Goal: Information Seeking & Learning: Learn about a topic

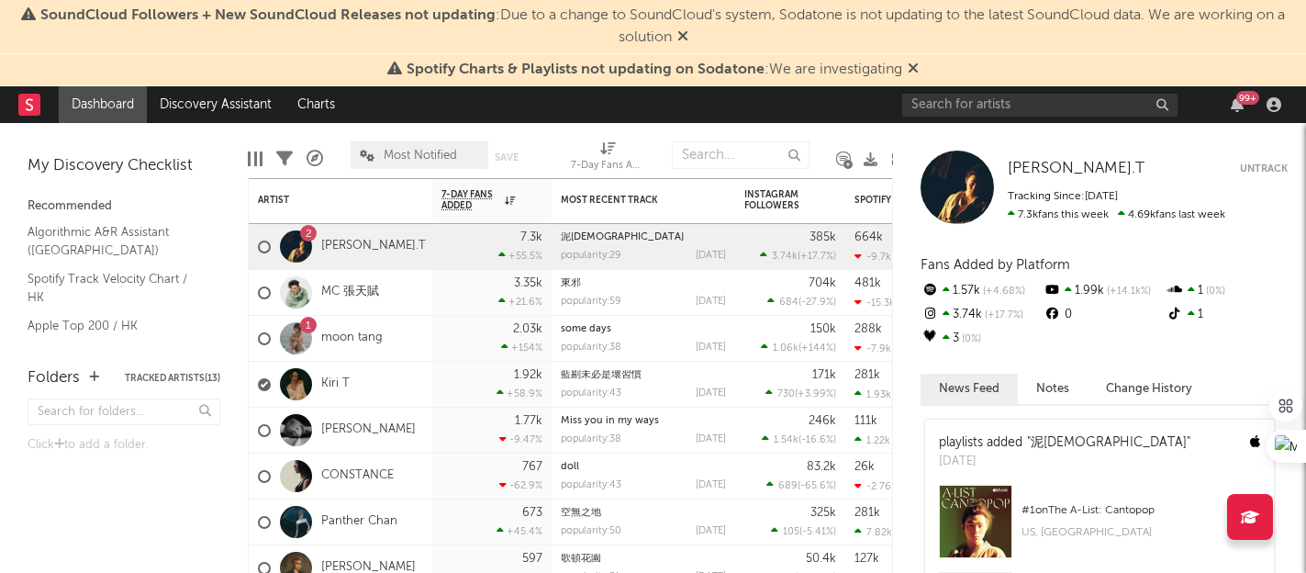
click at [917, 69] on icon at bounding box center [912, 68] width 11 height 15
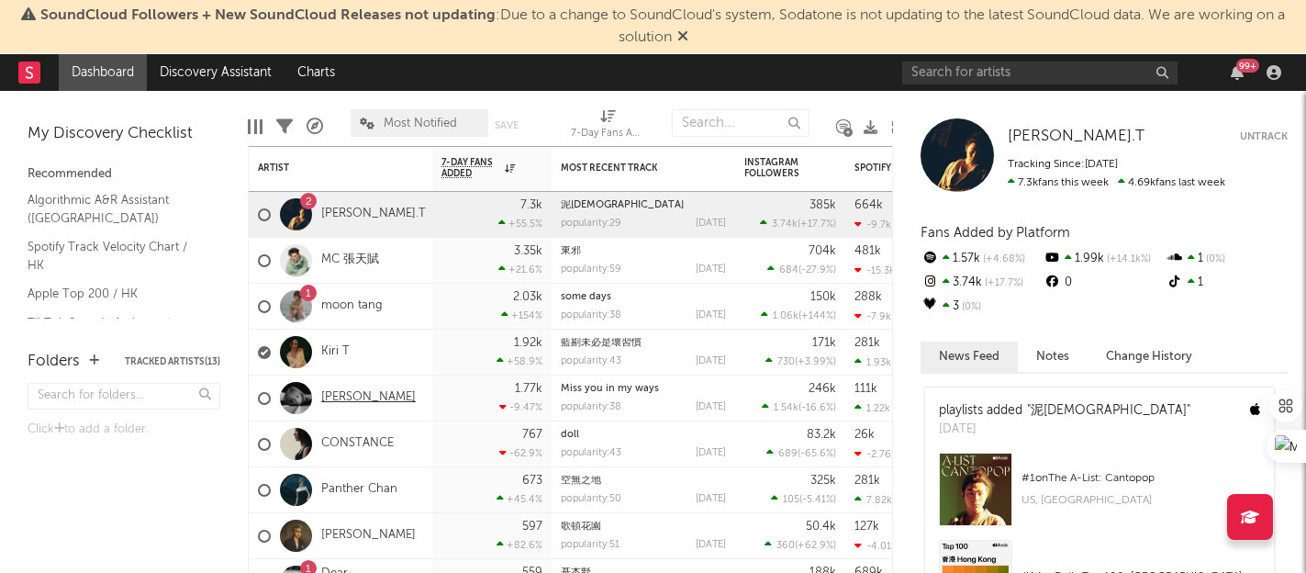
click at [373, 405] on link "[PERSON_NAME]" at bounding box center [368, 398] width 95 height 16
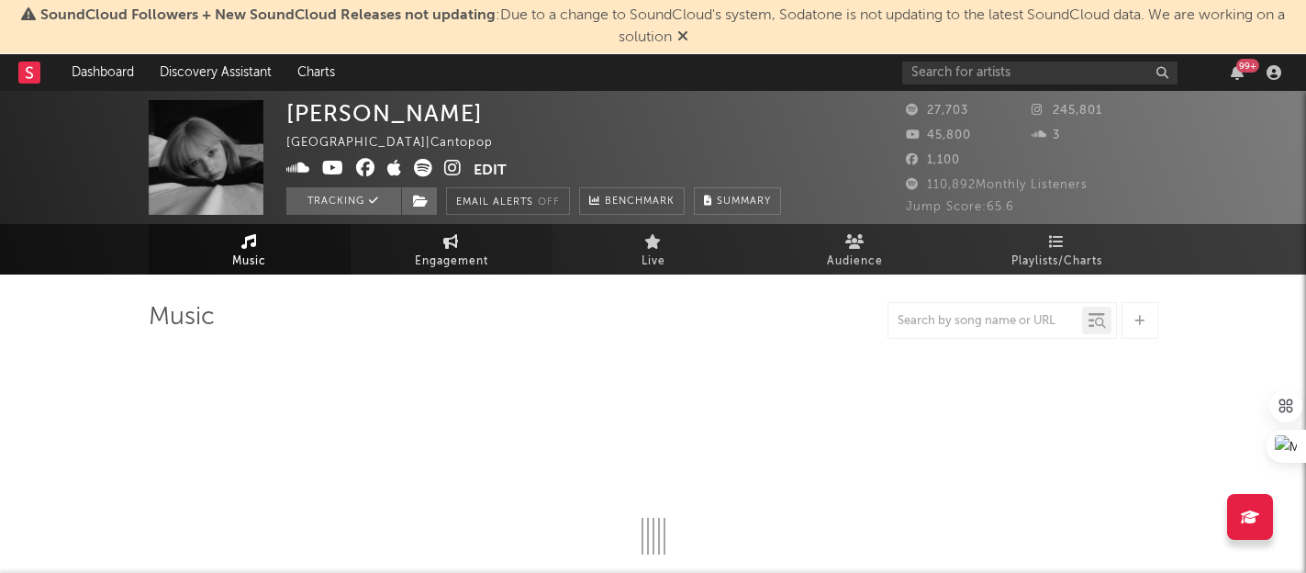
select select "6m"
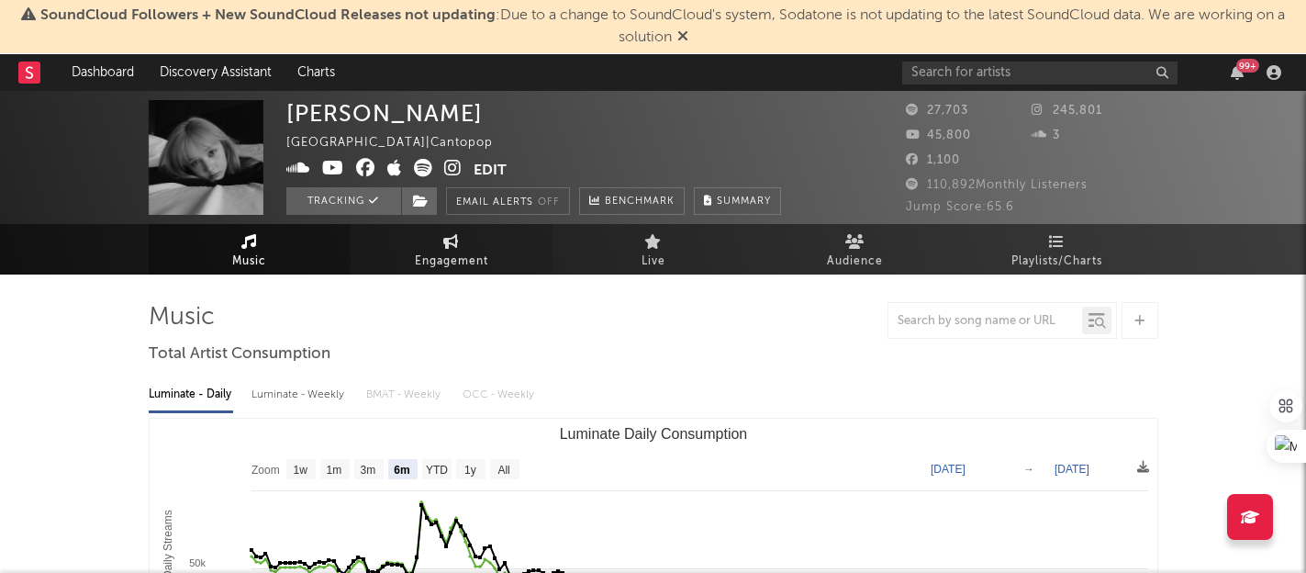
click at [458, 234] on icon at bounding box center [451, 241] width 16 height 15
select select "1w"
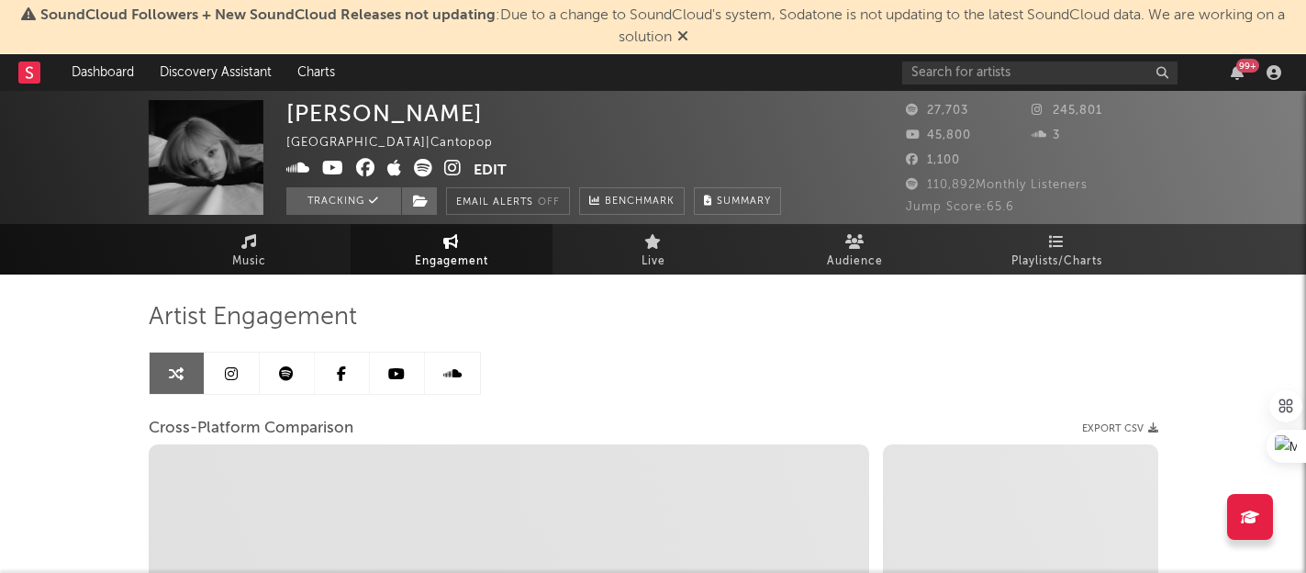
click at [226, 366] on icon at bounding box center [231, 373] width 13 height 15
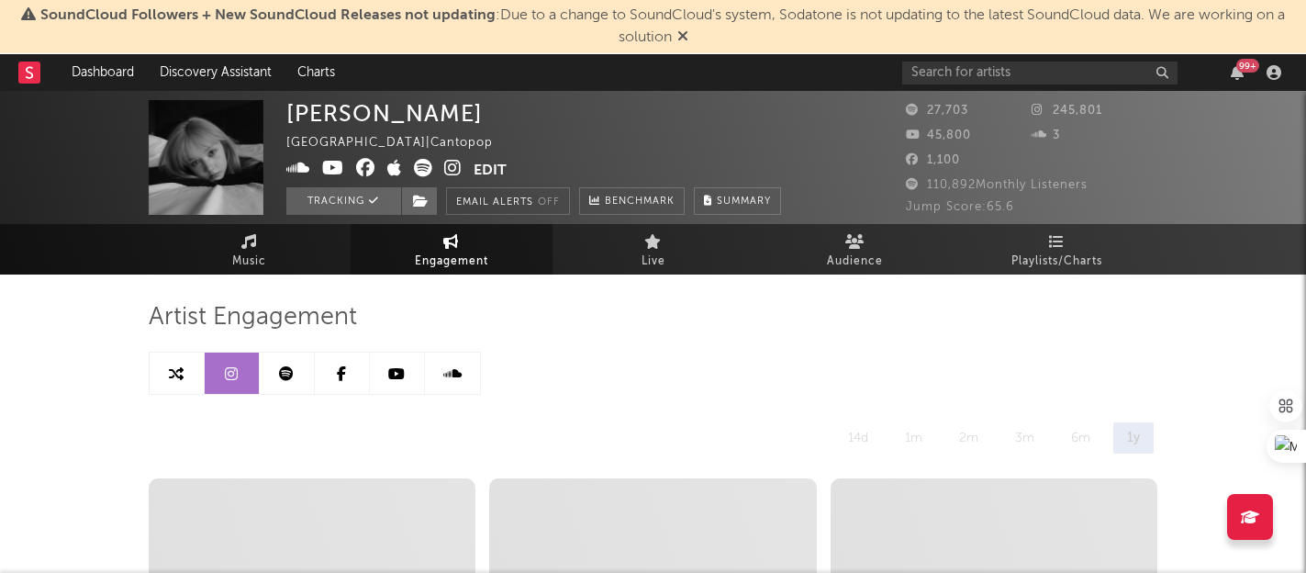
select select "6m"
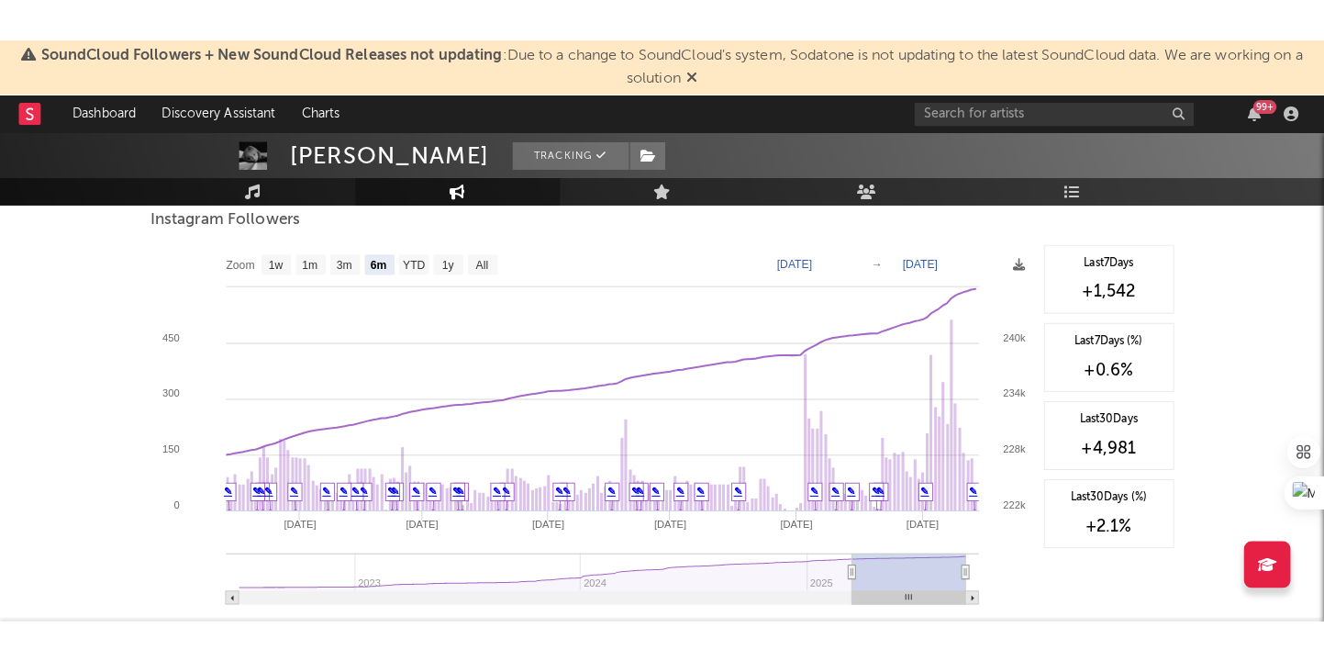
scroll to position [2817, 0]
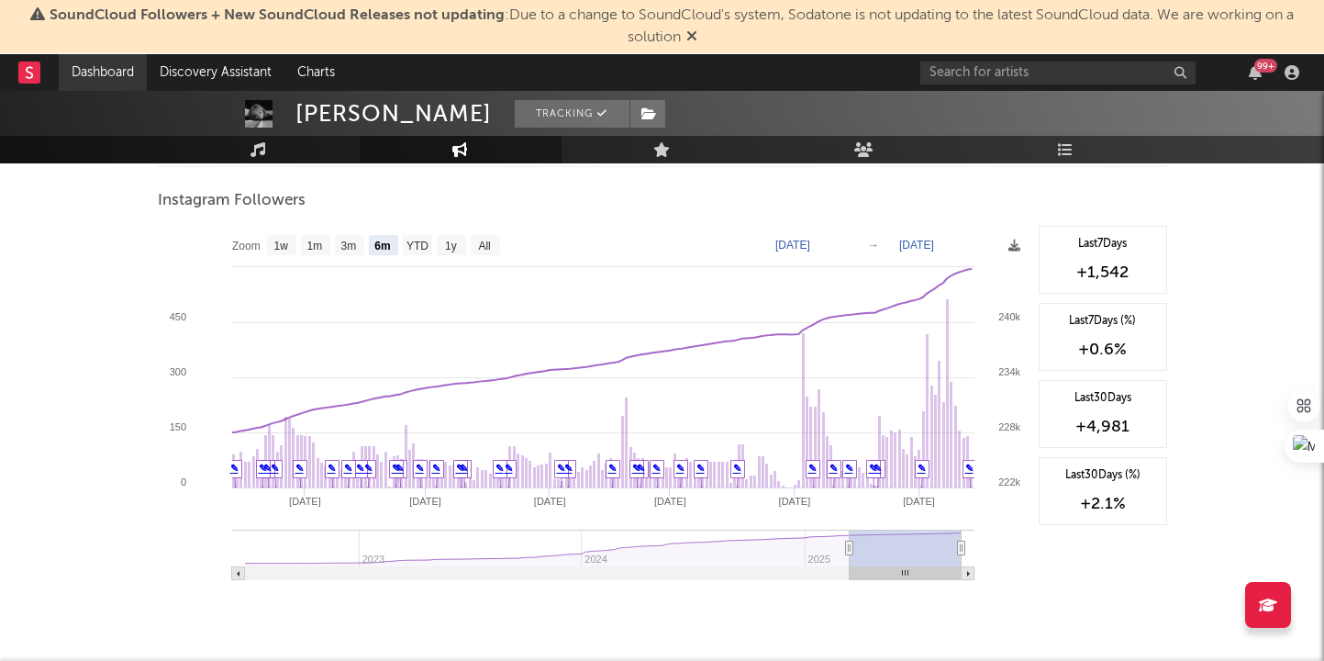
click at [109, 64] on link "Dashboard" at bounding box center [103, 72] width 88 height 37
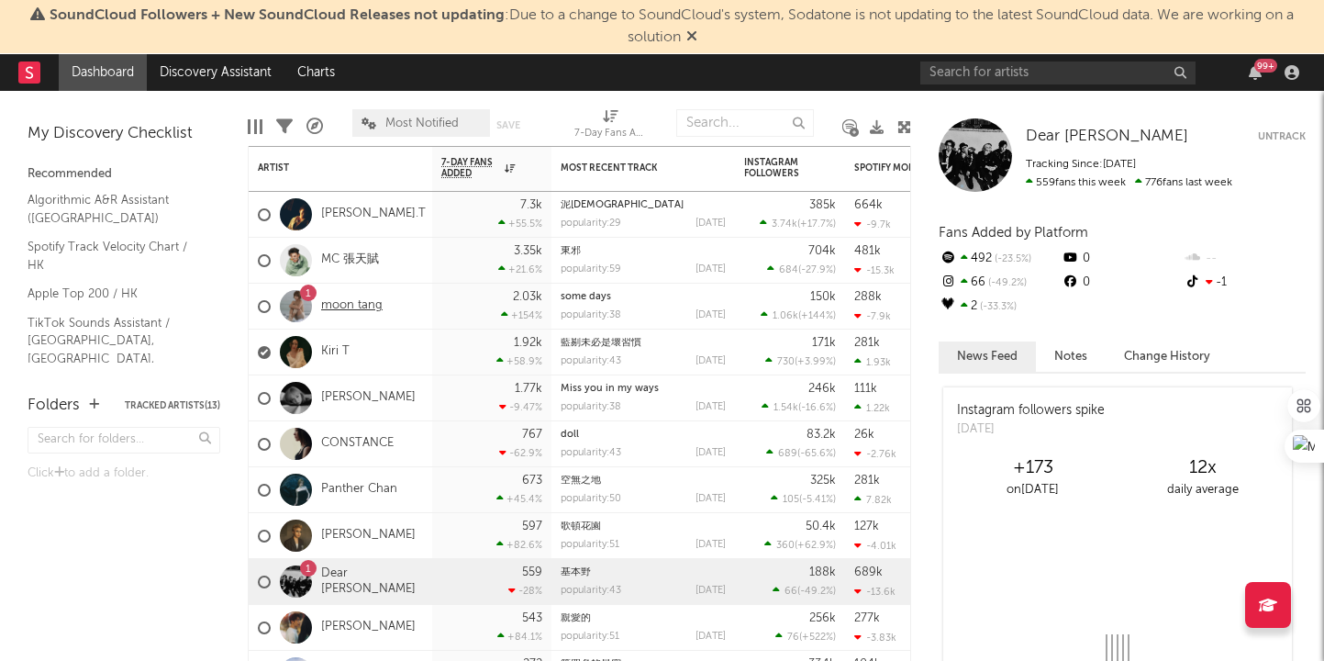
click at [339, 302] on link "moon tang" at bounding box center [351, 306] width 61 height 16
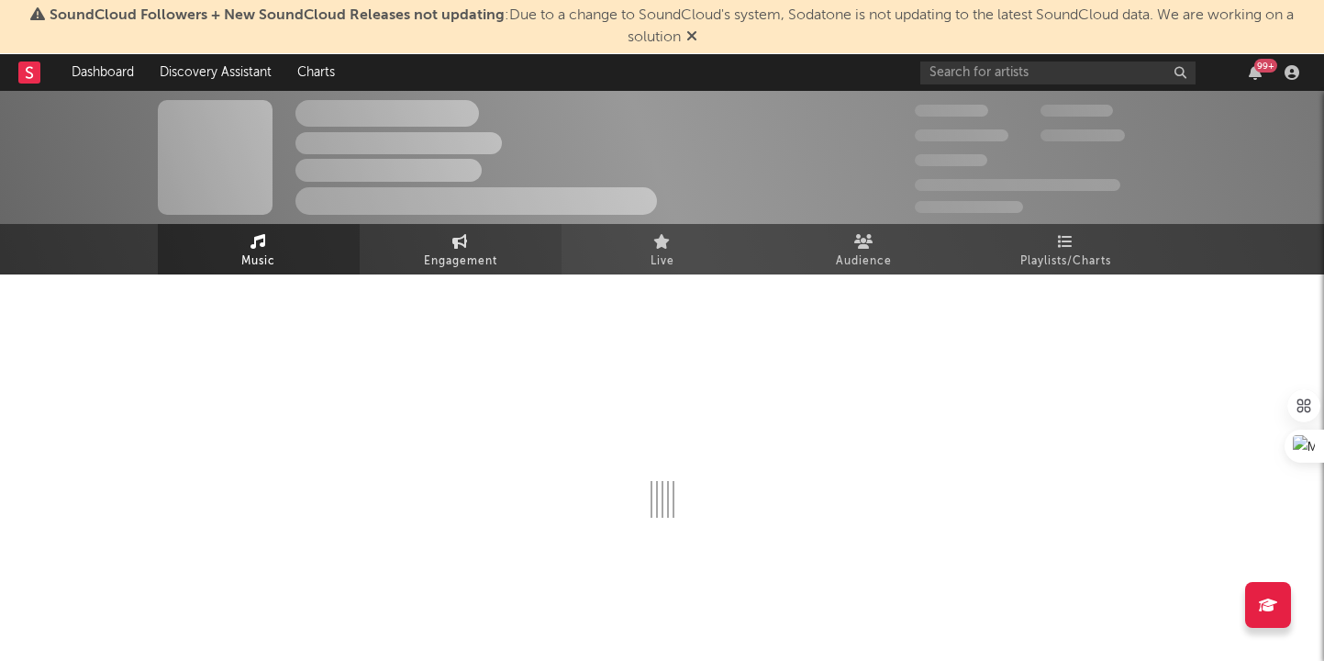
click at [472, 264] on span "Engagement" at bounding box center [460, 261] width 73 height 22
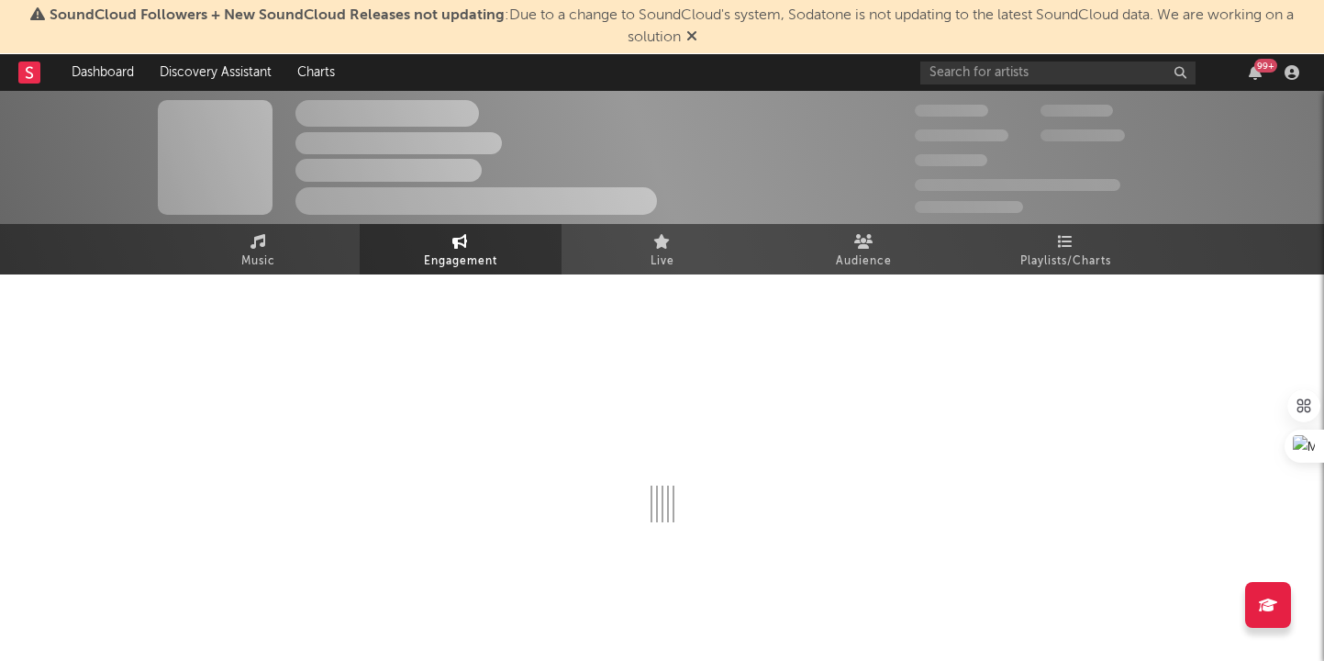
select select "1w"
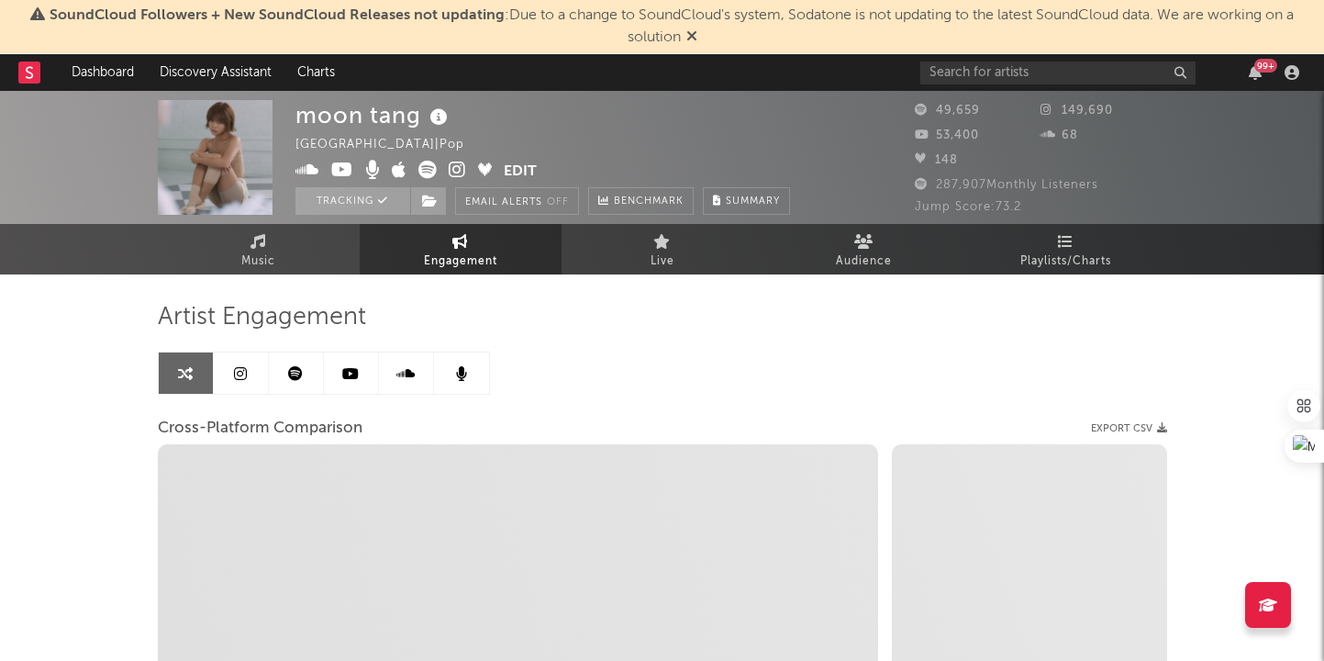
click at [241, 375] on icon at bounding box center [240, 373] width 13 height 15
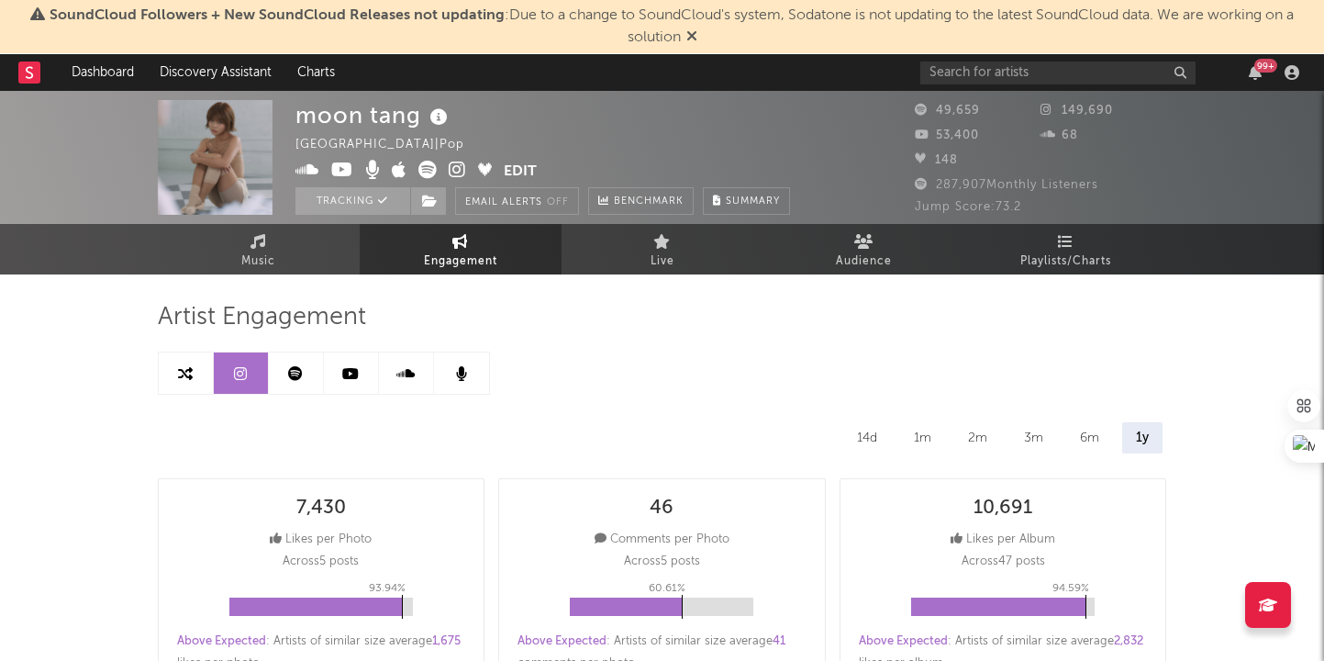
select select "6m"
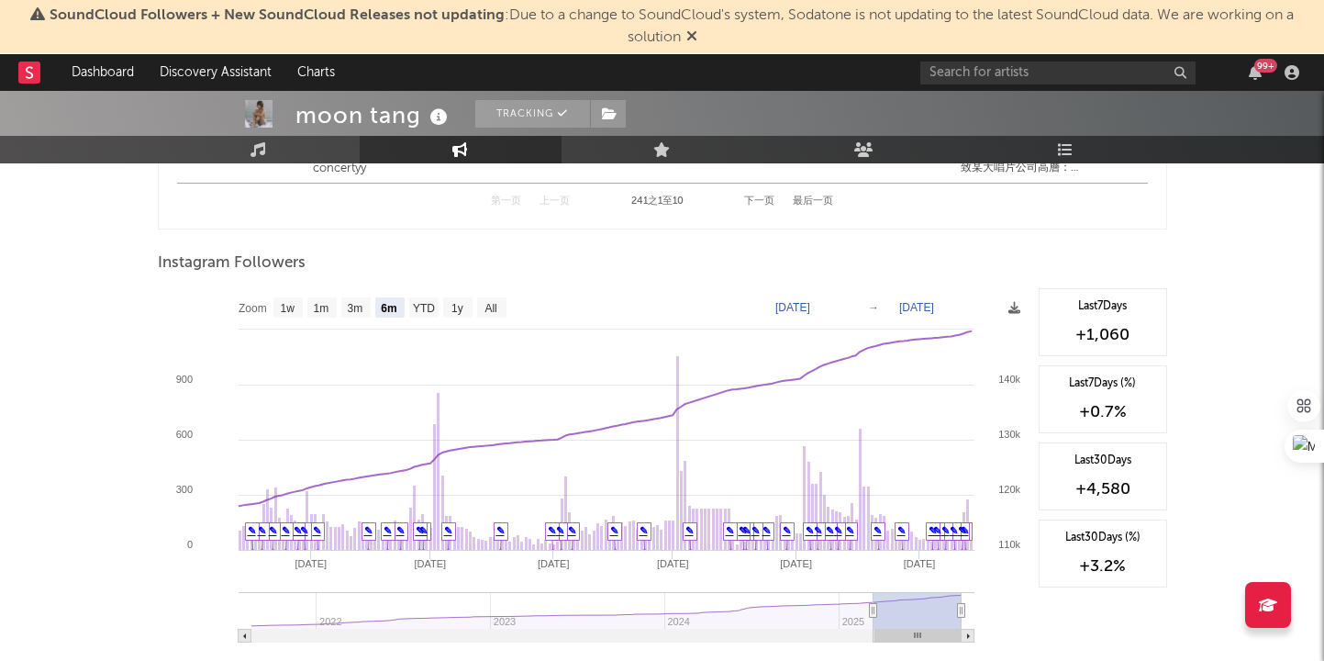
scroll to position [2877, 0]
